Goal: Information Seeking & Learning: Learn about a topic

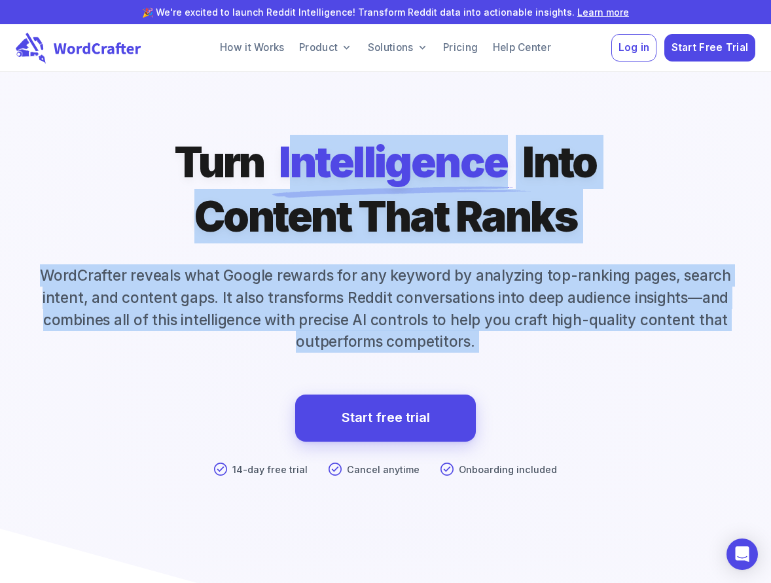
drag, startPoint x: 317, startPoint y: 154, endPoint x: 551, endPoint y: 374, distance: 320.8
click at [551, 374] on div "Turn Intelligence Into Content That Ranks WordCrafter reveals what Google rewar…" at bounding box center [385, 332] width 771 height 394
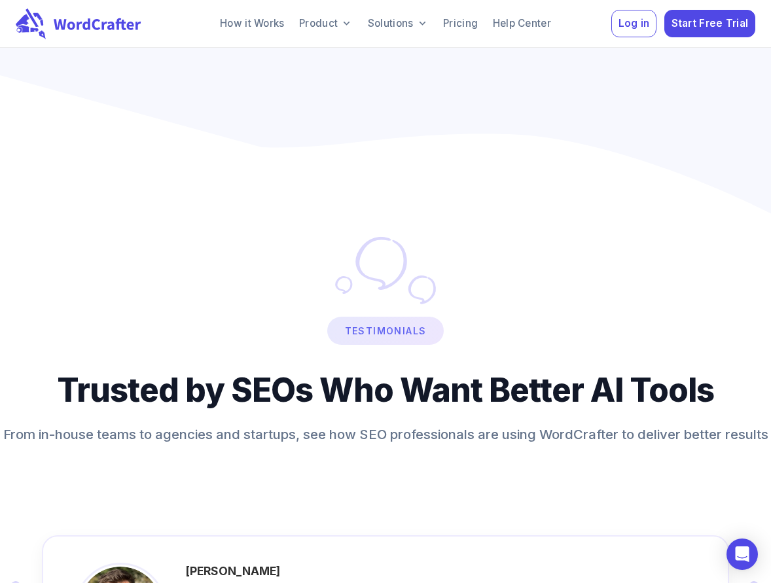
scroll to position [8113, 0]
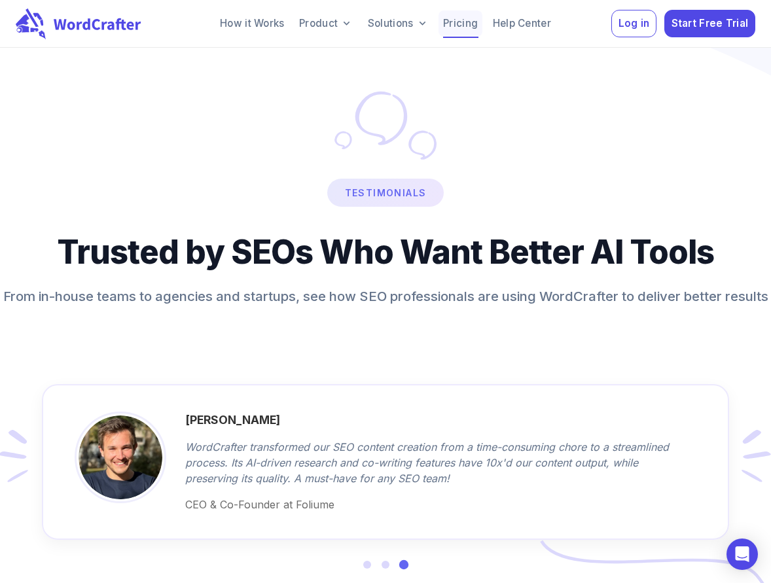
click at [444, 20] on link "Pricing" at bounding box center [460, 23] width 44 height 26
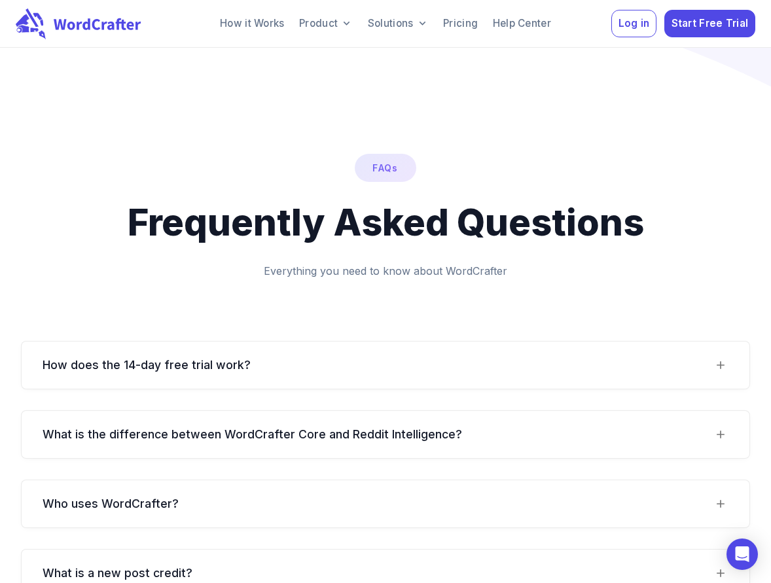
scroll to position [1112, 0]
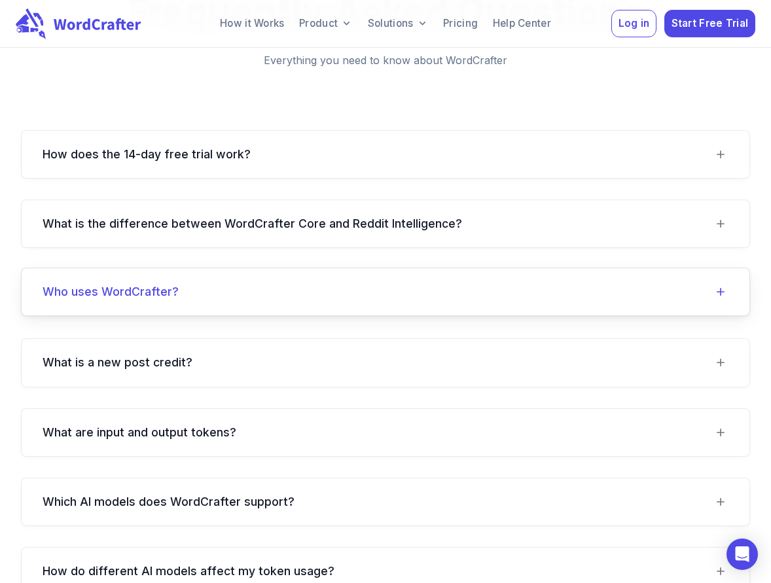
click at [521, 284] on div "Who uses WordCrafter?" at bounding box center [378, 292] width 670 height 16
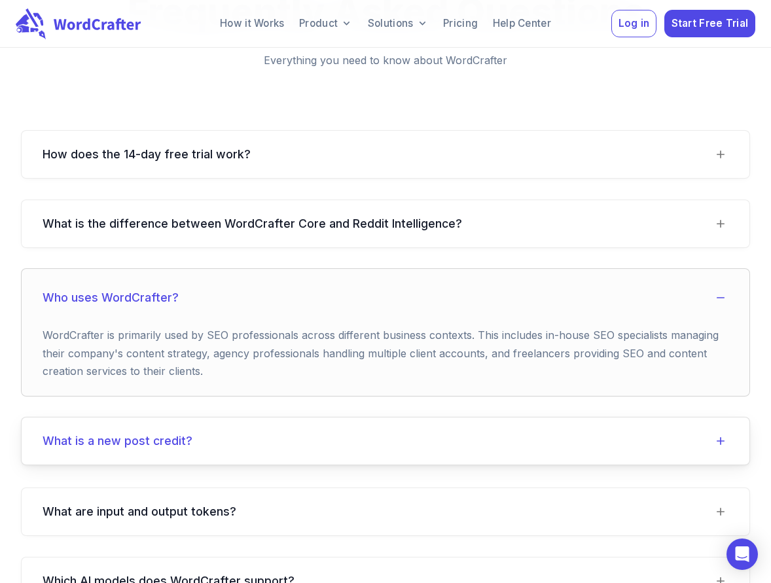
click at [307, 433] on div "What is a new post credit?" at bounding box center [378, 441] width 670 height 16
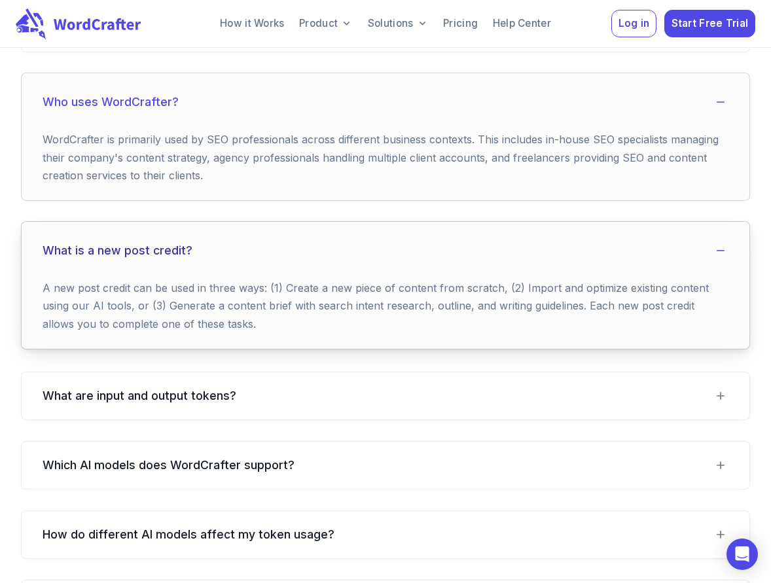
scroll to position [1439, 0]
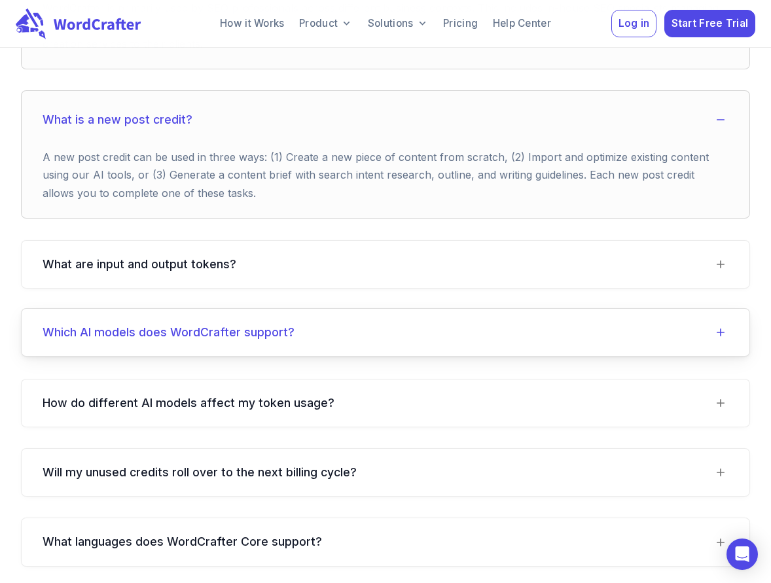
click at [326, 325] on div "Which AI models does WordCrafter support?" at bounding box center [378, 333] width 670 height 16
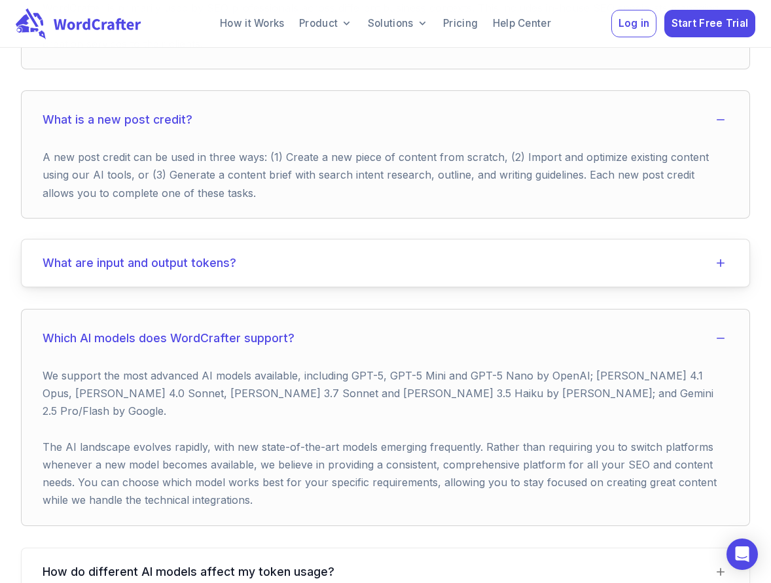
click at [337, 262] on tokens\?-header "What are input and output tokens?" at bounding box center [386, 262] width 728 height 47
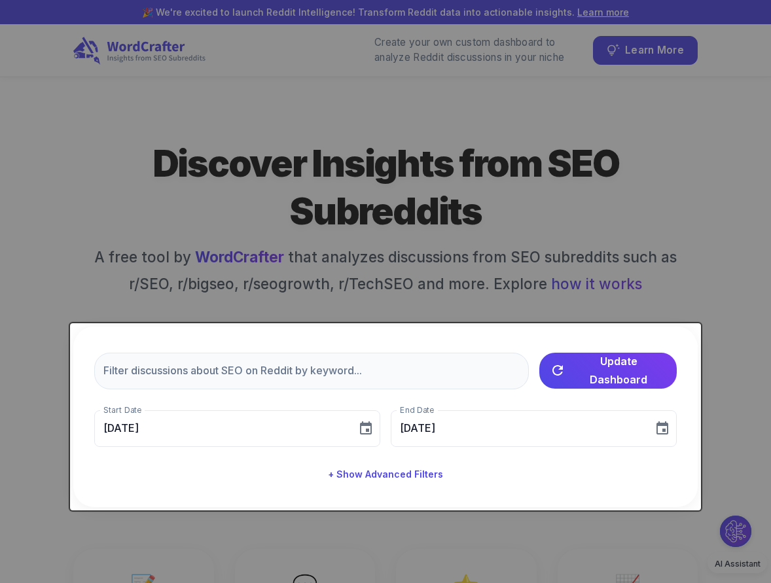
click at [533, 359] on div "​ Update Dashboard" at bounding box center [385, 371] width 582 height 37
click at [612, 236] on div at bounding box center [385, 291] width 771 height 583
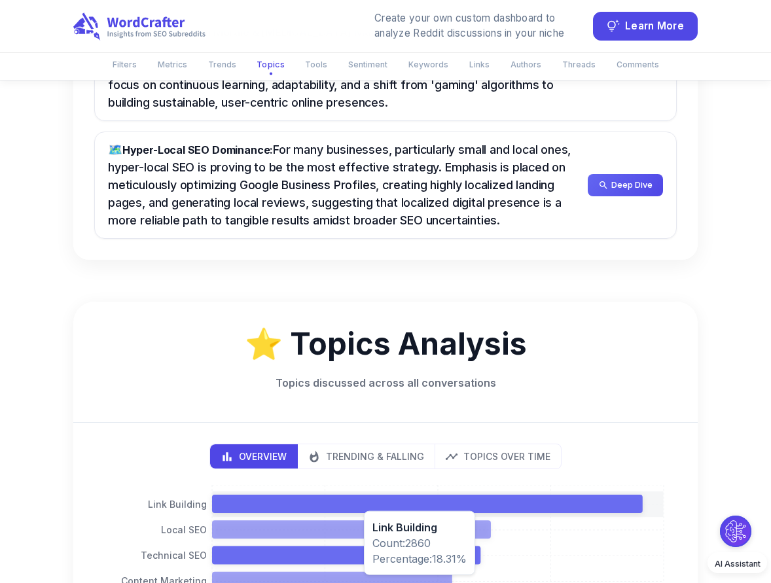
scroll to position [981, 0]
